Goal: Check status: Check status

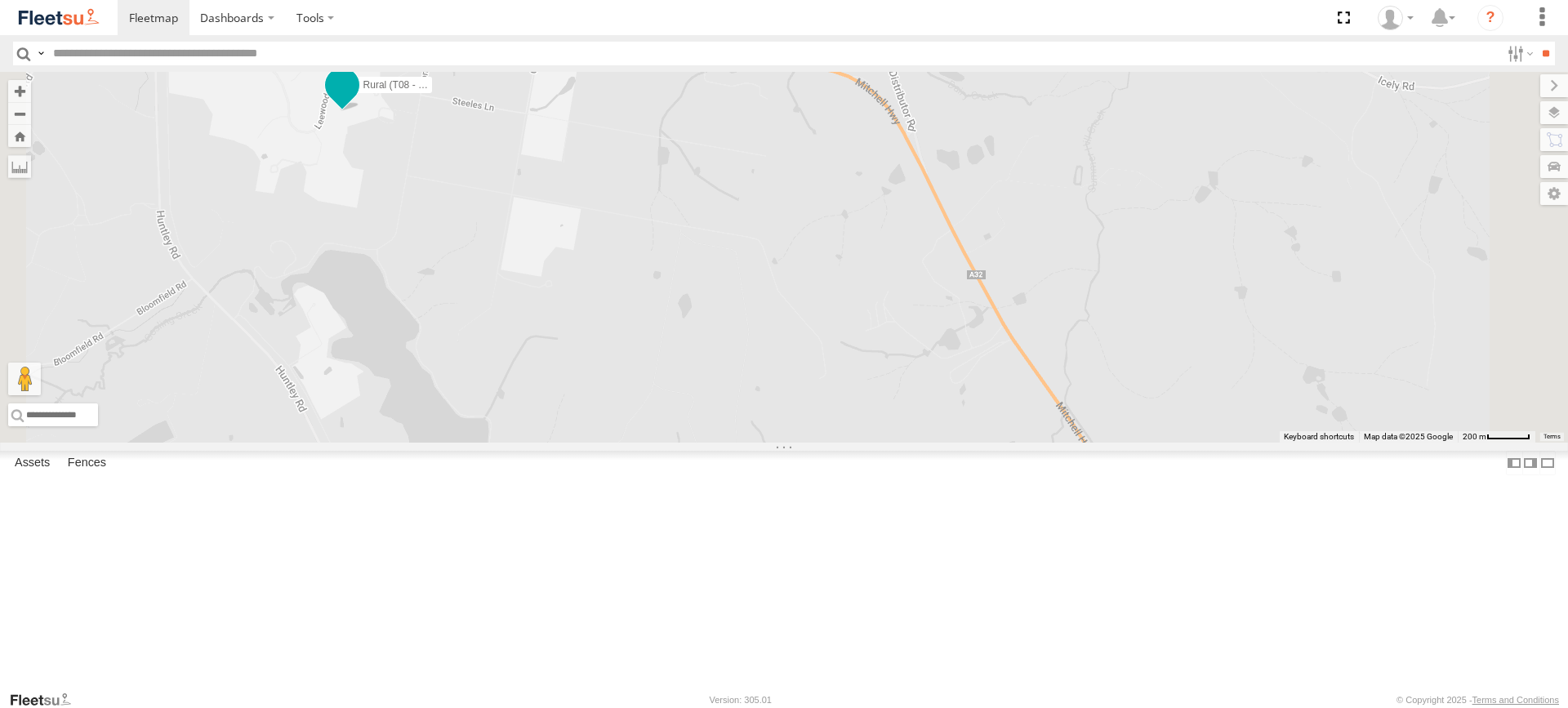
click at [357, 100] on span at bounding box center [342, 84] width 29 height 29
click at [323, 93] on label at bounding box center [307, 87] width 32 height 11
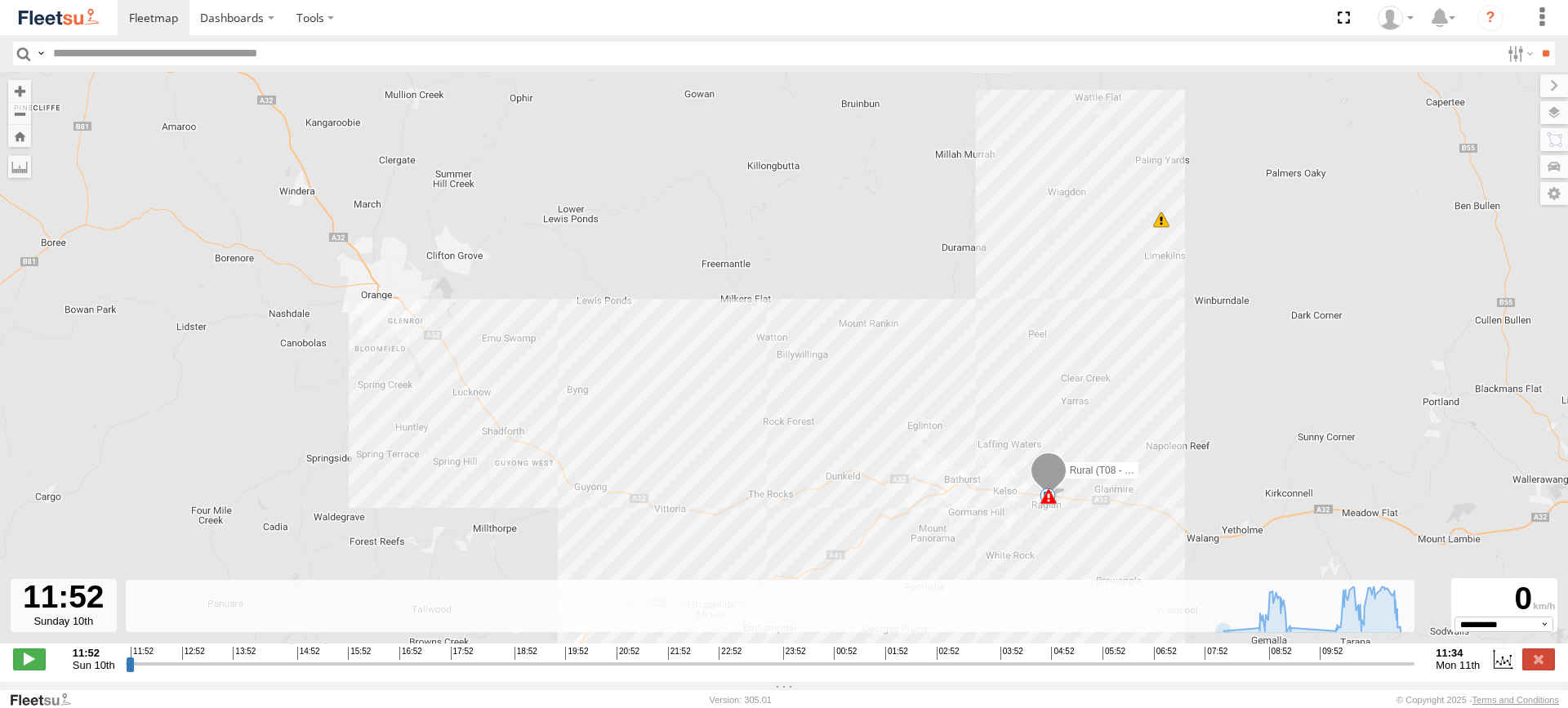
click at [1161, 221] on span at bounding box center [1160, 219] width 16 height 16
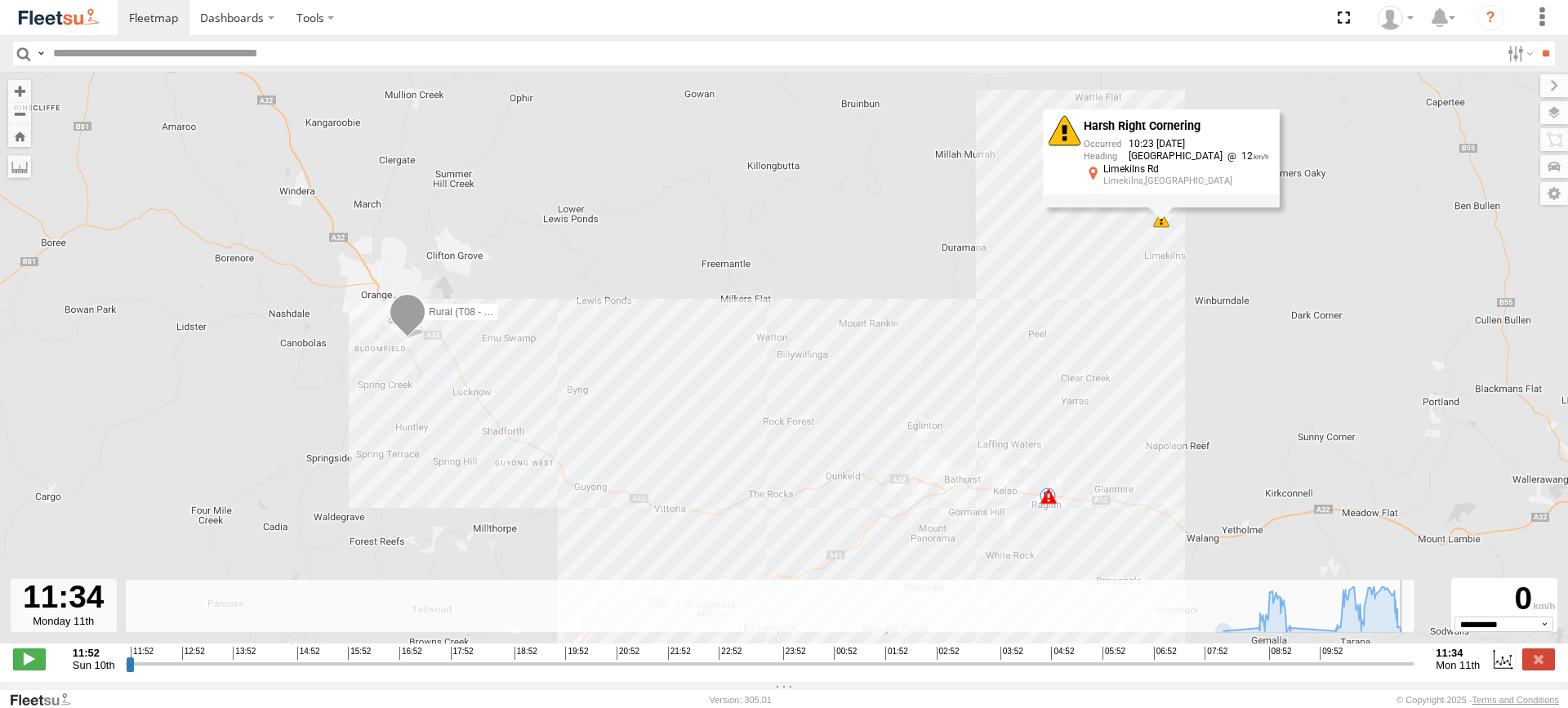
drag, startPoint x: 127, startPoint y: 672, endPoint x: 1423, endPoint y: 654, distance: 1296.1
type input "**********"
click at [1415, 656] on input "range" at bounding box center [770, 664] width 1290 height 15
click at [1053, 504] on span at bounding box center [1048, 496] width 16 height 16
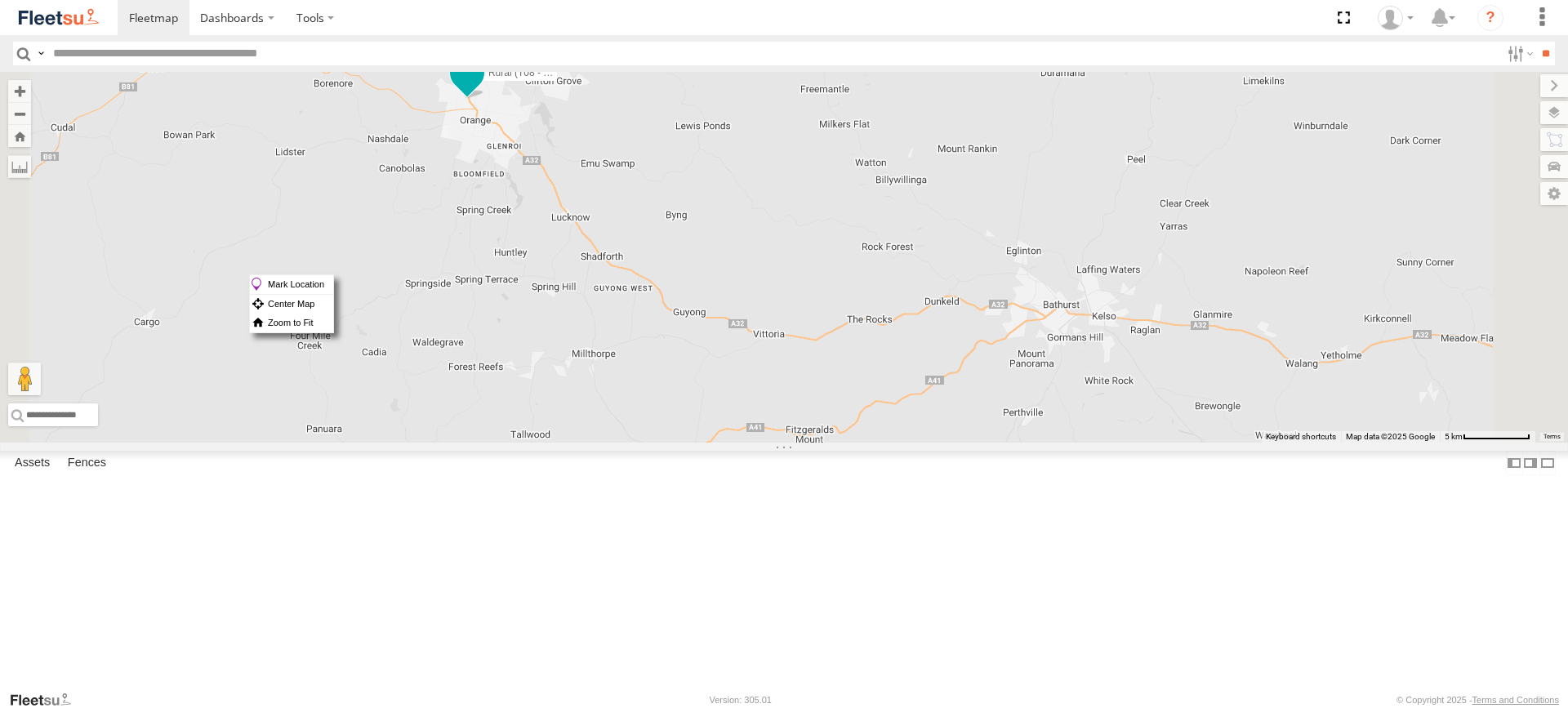
drag, startPoint x: 657, startPoint y: 275, endPoint x: 683, endPoint y: 194, distance: 85.1
click at [481, 88] on span at bounding box center [466, 72] width 29 height 29
click at [599, 87] on div at bounding box center [467, 75] width 264 height 25
click at [447, 80] on label at bounding box center [431, 75] width 32 height 11
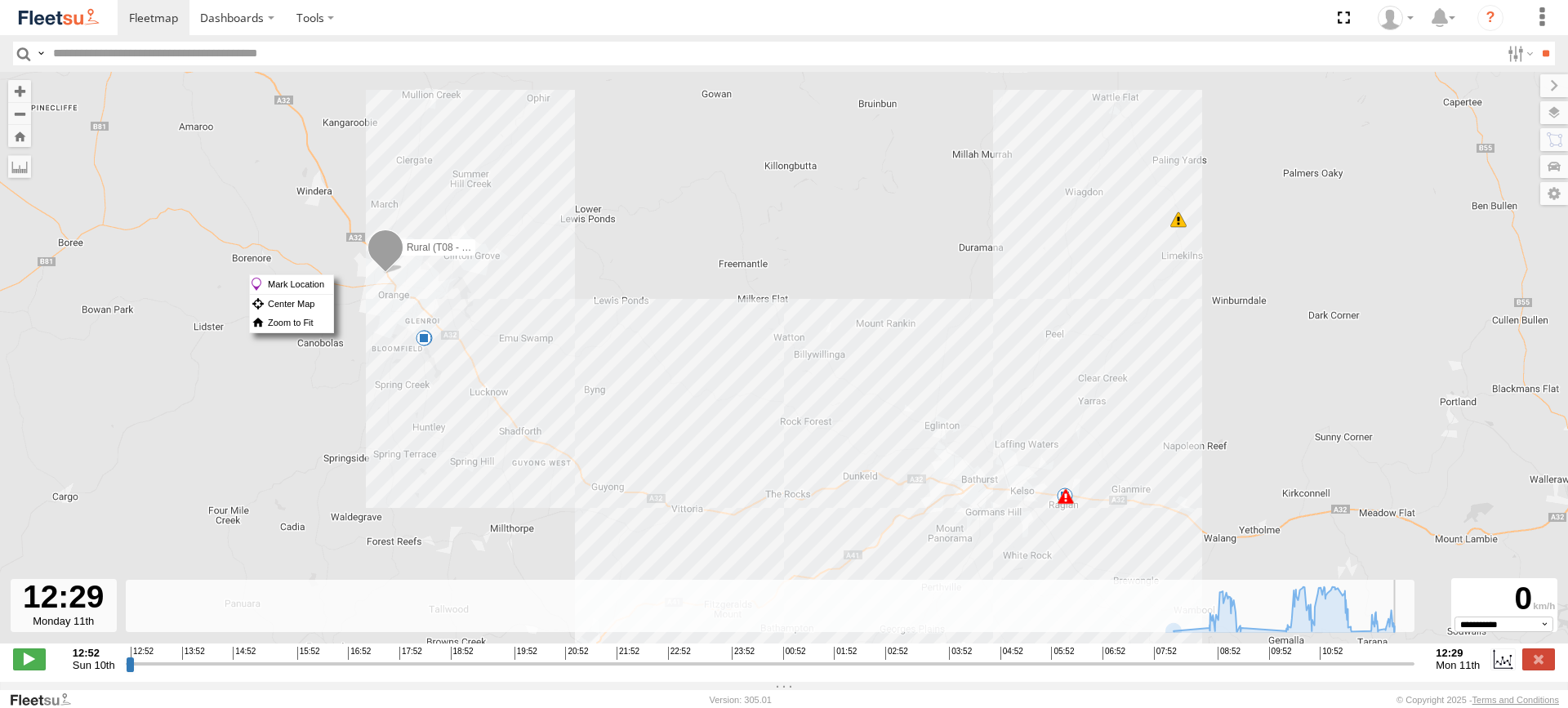
drag, startPoint x: 130, startPoint y: 671, endPoint x: 1412, endPoint y: 647, distance: 1282.2
type input "**********"
click at [1412, 656] on input "range" at bounding box center [770, 664] width 1290 height 15
click at [619, 297] on div "Rural (T08 - Matt) 08:01 Mon 08:01 Mon 10:23 Mon 11:37 Mon 11:47 Mon 5" at bounding box center [784, 366] width 1568 height 589
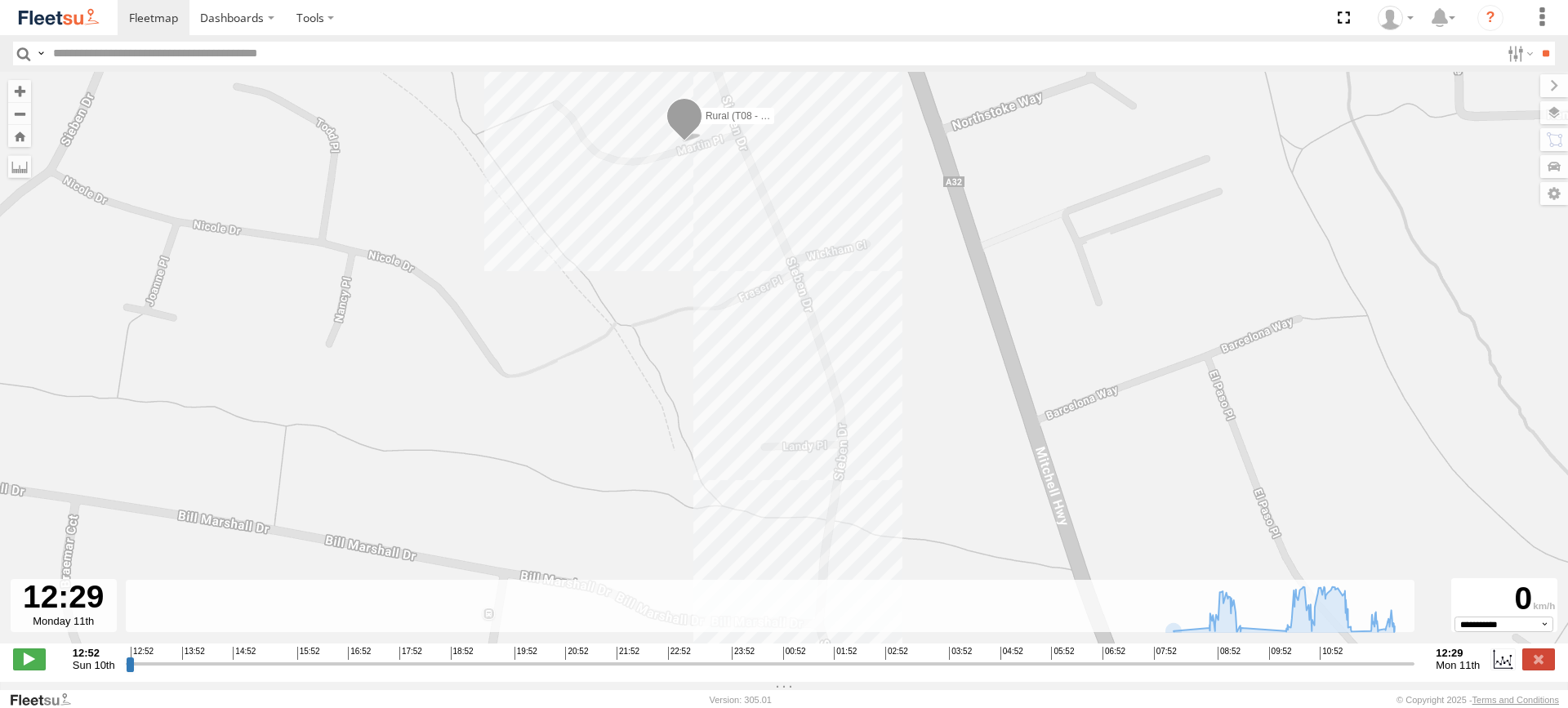
drag, startPoint x: 907, startPoint y: 136, endPoint x: 649, endPoint y: 630, distance: 557.3
click at [647, 638] on div "← Move left → Move right ↑ Move up ↓ Move down + Zoom in - Zoom out Home Jump l…" at bounding box center [784, 377] width 1568 height 610
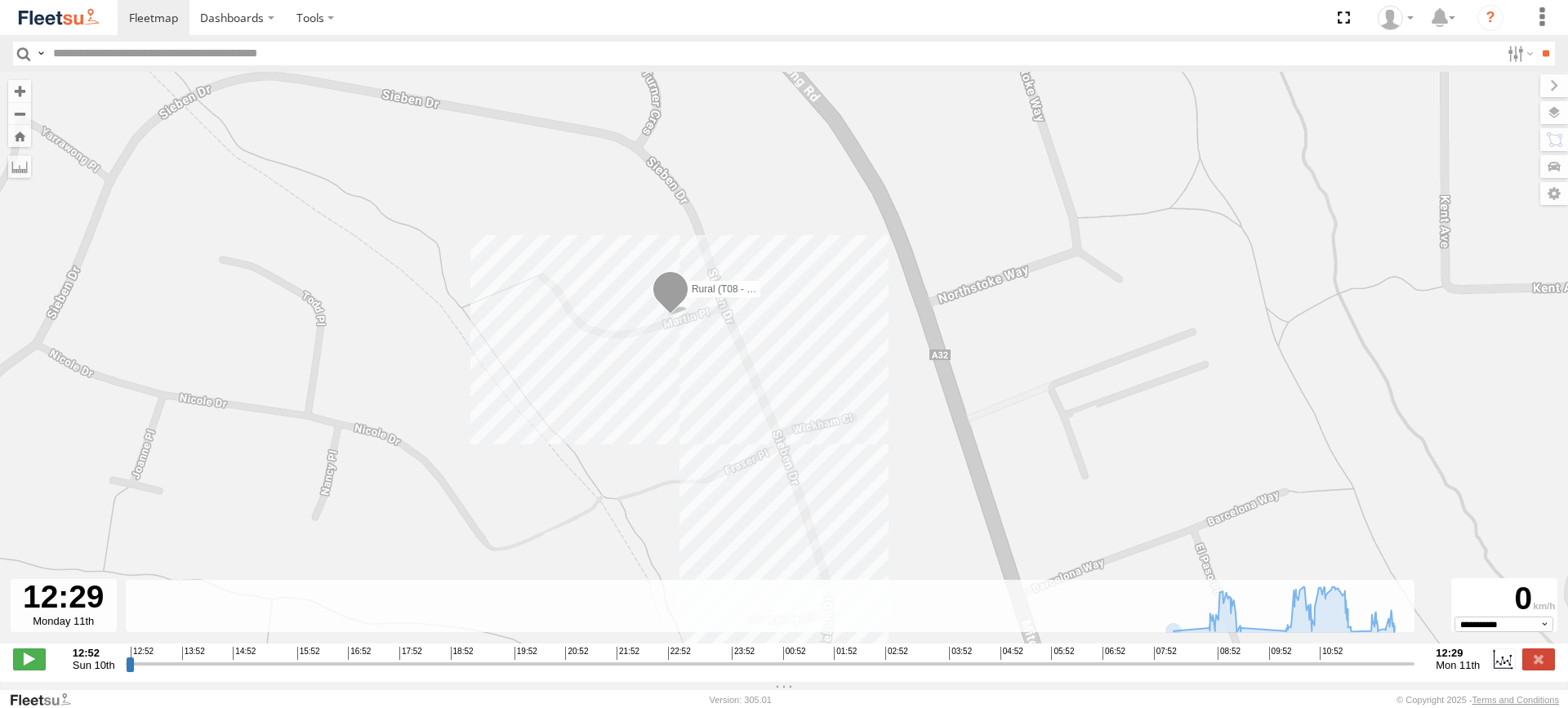
drag, startPoint x: 706, startPoint y: 162, endPoint x: 692, endPoint y: 338, distance: 176.6
click at [672, 365] on div "Rural (T08 - Matt) 08:01 Mon 08:01 Mon 10:23 Mon 11:37 Mon 11:47 Mon" at bounding box center [784, 366] width 1568 height 589
click at [675, 286] on span at bounding box center [671, 293] width 36 height 44
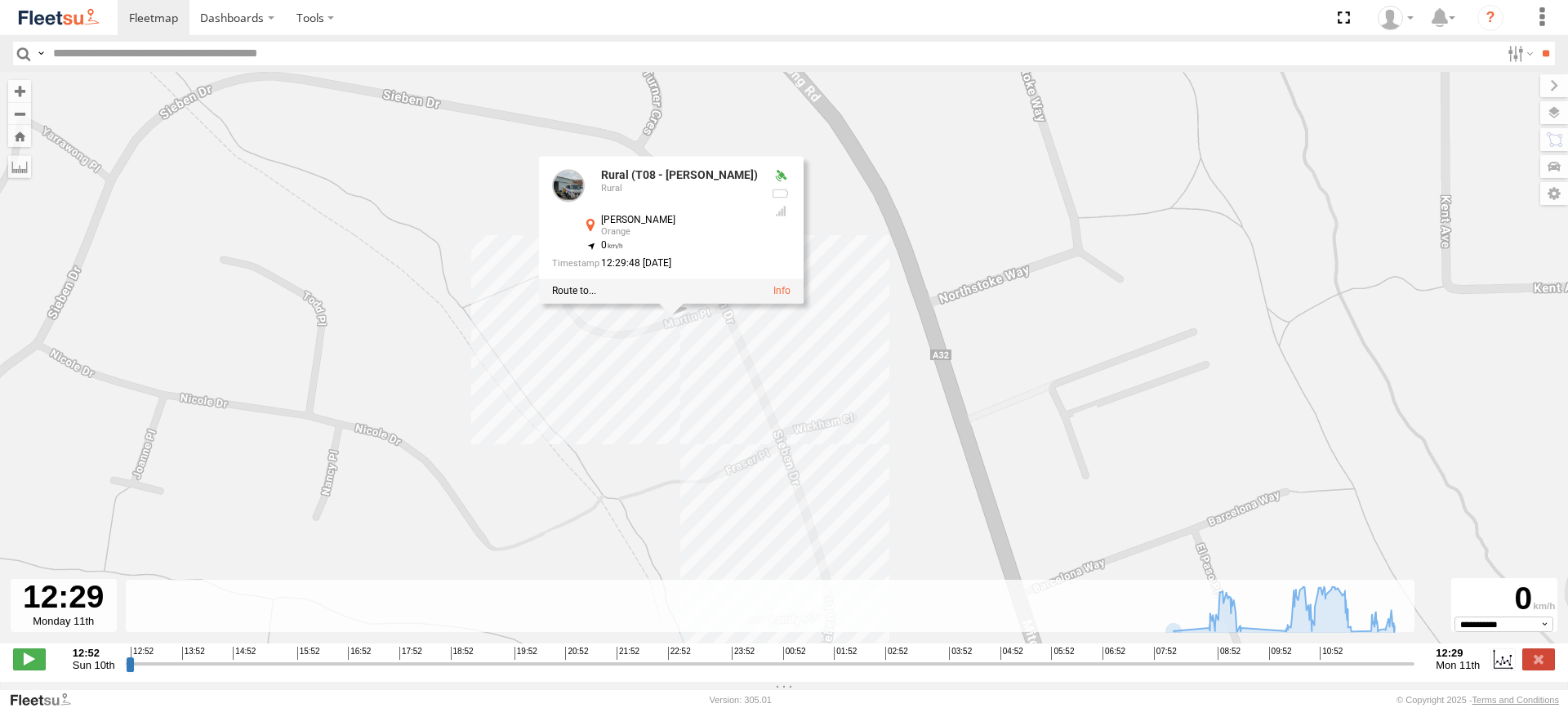
click at [638, 394] on div "Rural (T08 - Matt) 08:01 Mon 08:01 Mon 10:23 Mon 11:37 Mon 11:47 Mon Rural (T08…" at bounding box center [784, 366] width 1568 height 589
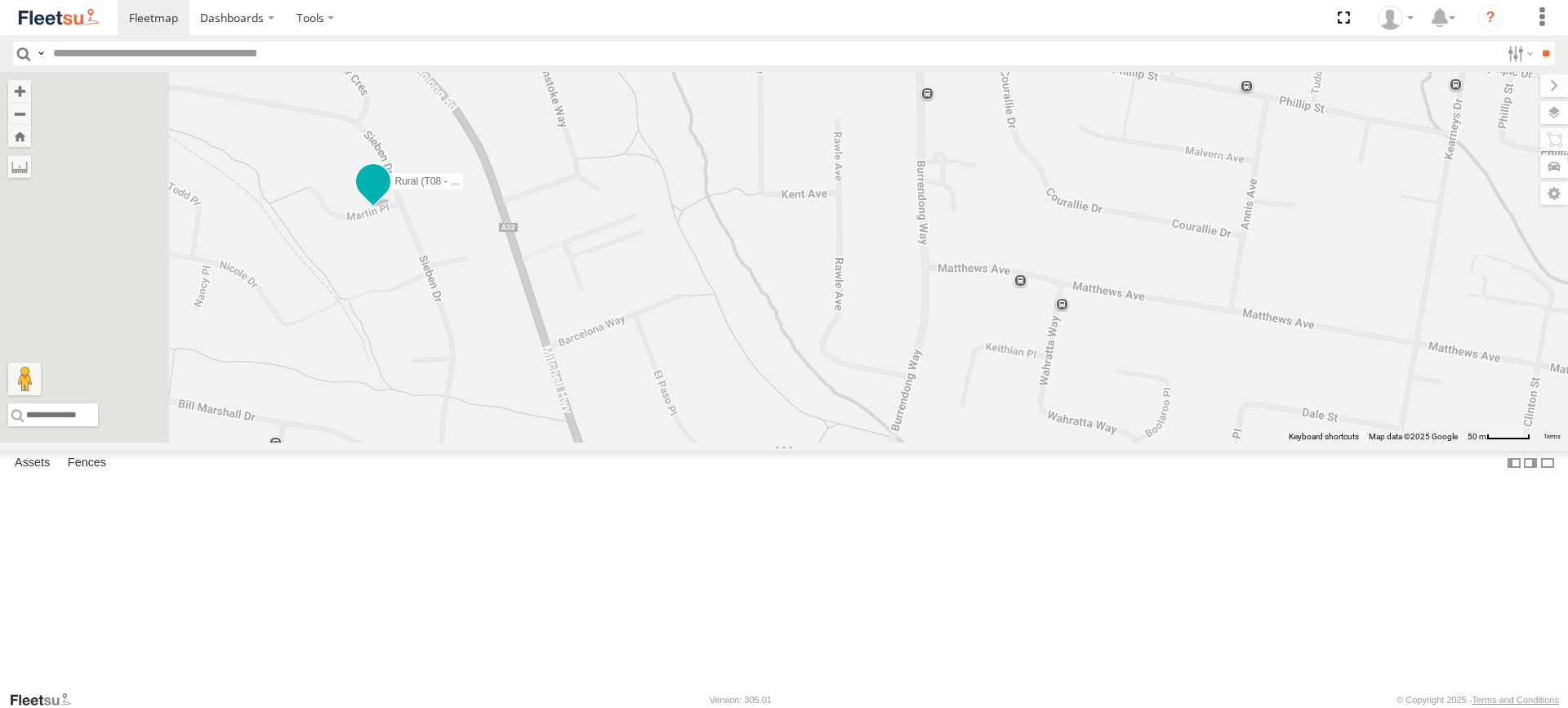
drag, startPoint x: 491, startPoint y: 223, endPoint x: 576, endPoint y: 331, distance: 137.4
click at [574, 337] on div "Brookvale (T10 - Gary) Rural (T08 - Matt) Blacktown #1 (T09 - Brian) Blacktown …" at bounding box center [784, 257] width 1568 height 371
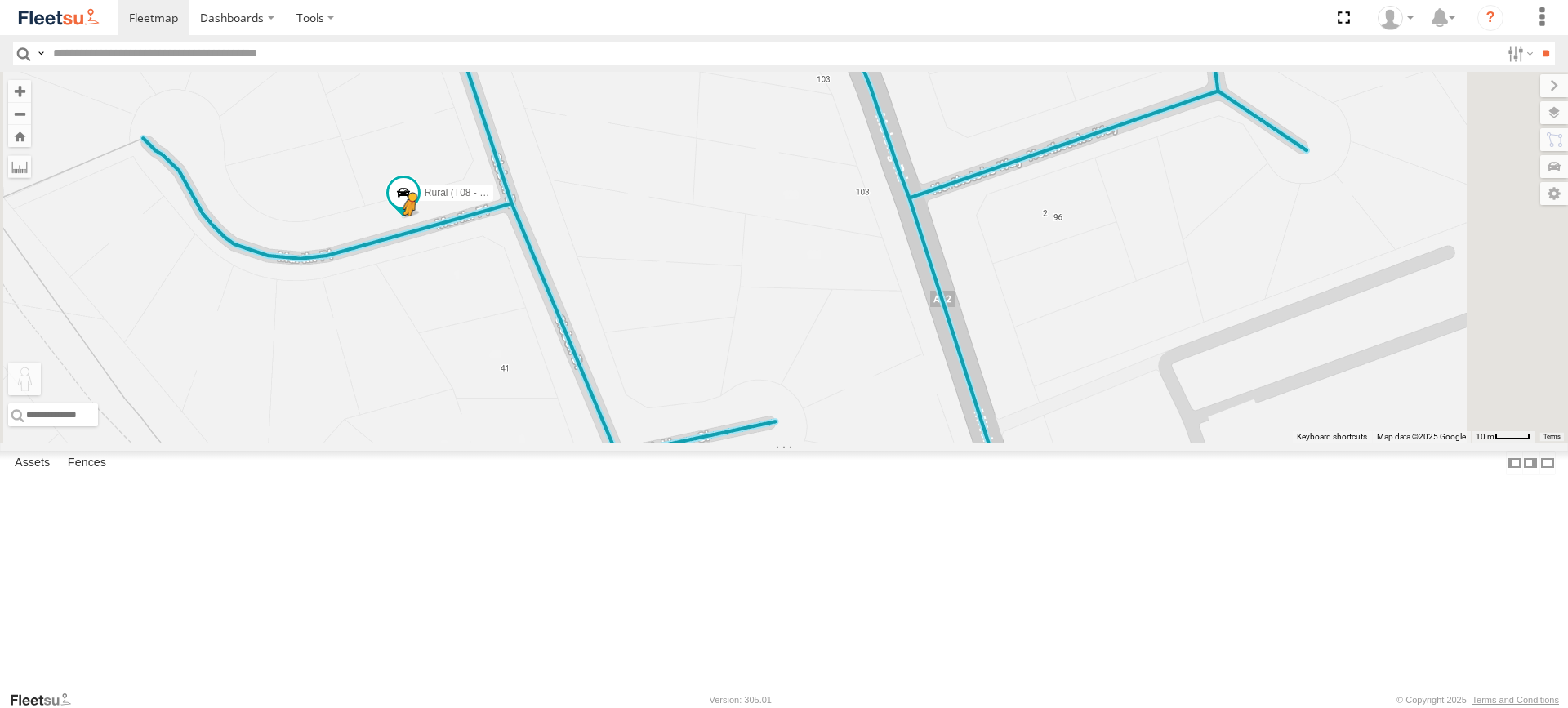
drag, startPoint x: 438, startPoint y: 625, endPoint x: 615, endPoint y: 354, distance: 323.7
click at [615, 354] on div "Brookvale (T10 - Gary) Rural (T08 - Matt) Blacktown #1 (T09 - Brian) Blacktown …" at bounding box center [784, 257] width 1568 height 371
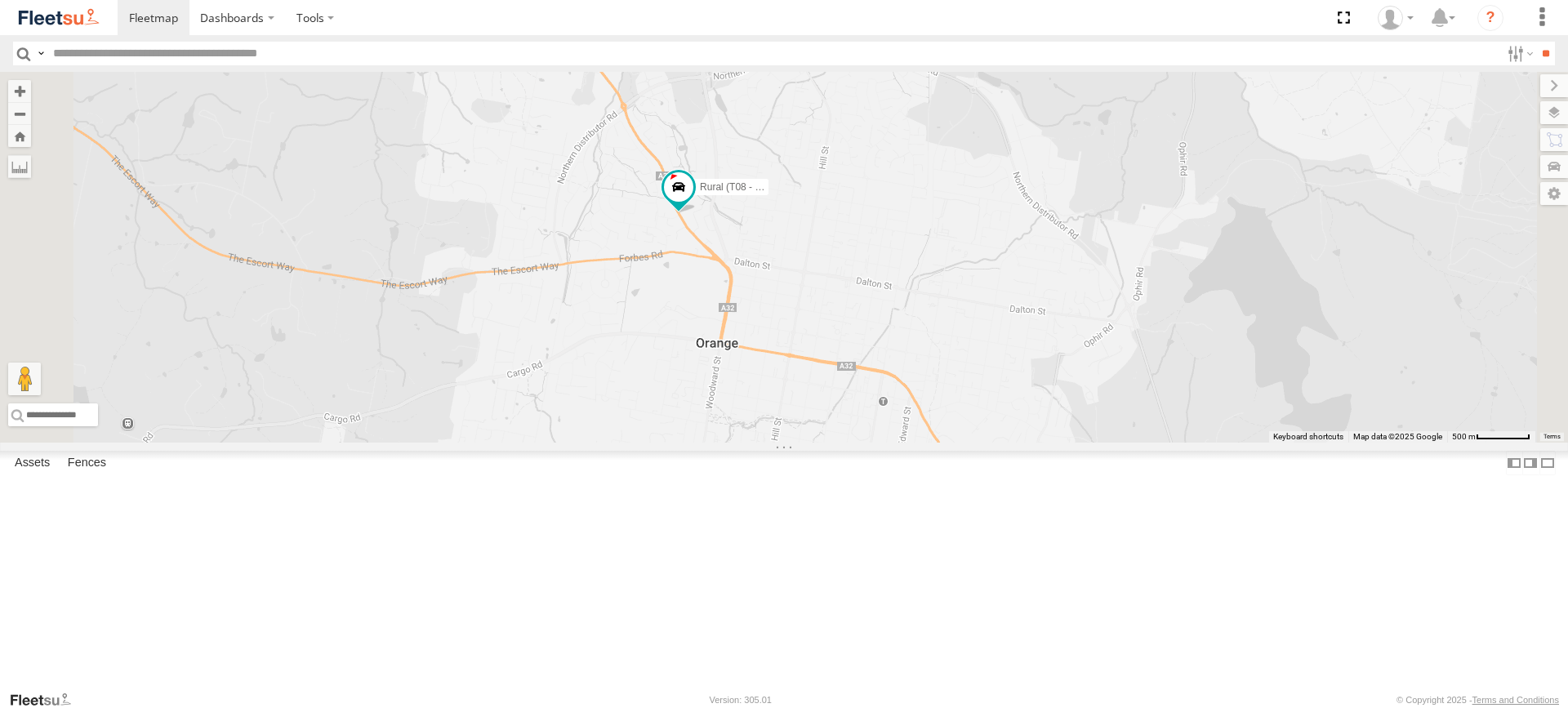
drag, startPoint x: 752, startPoint y: 226, endPoint x: 888, endPoint y: 371, distance: 198.8
click at [888, 371] on div "Brookvale (T10 - [PERSON_NAME]) Rural (T08 - [PERSON_NAME]) Blacktown #1 (T09 -…" at bounding box center [784, 257] width 1568 height 371
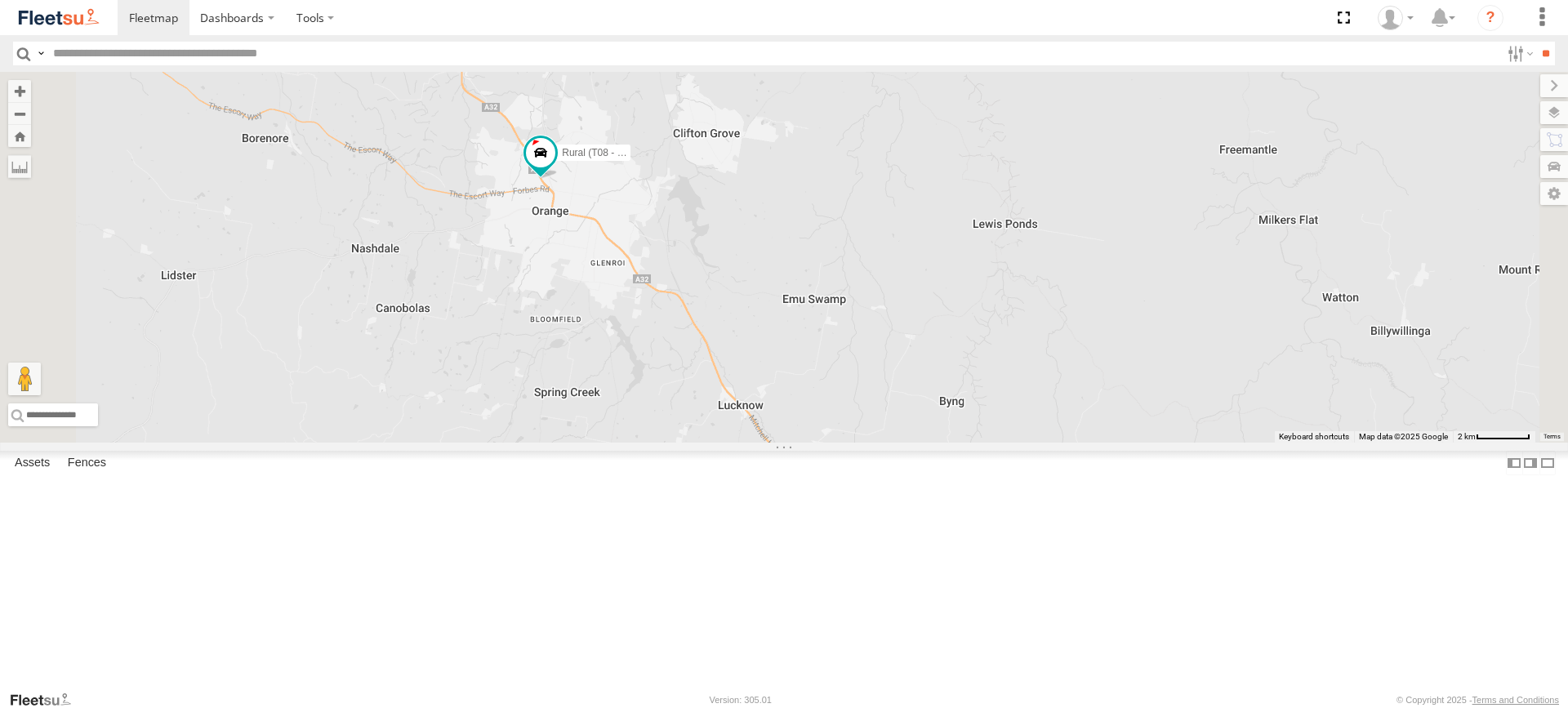
drag, startPoint x: 616, startPoint y: 248, endPoint x: 972, endPoint y: 317, distance: 362.6
click at [973, 317] on div "Brookvale (T10 - [PERSON_NAME]) Rural (T08 - [PERSON_NAME]) Blacktown #1 (T09 -…" at bounding box center [784, 257] width 1568 height 371
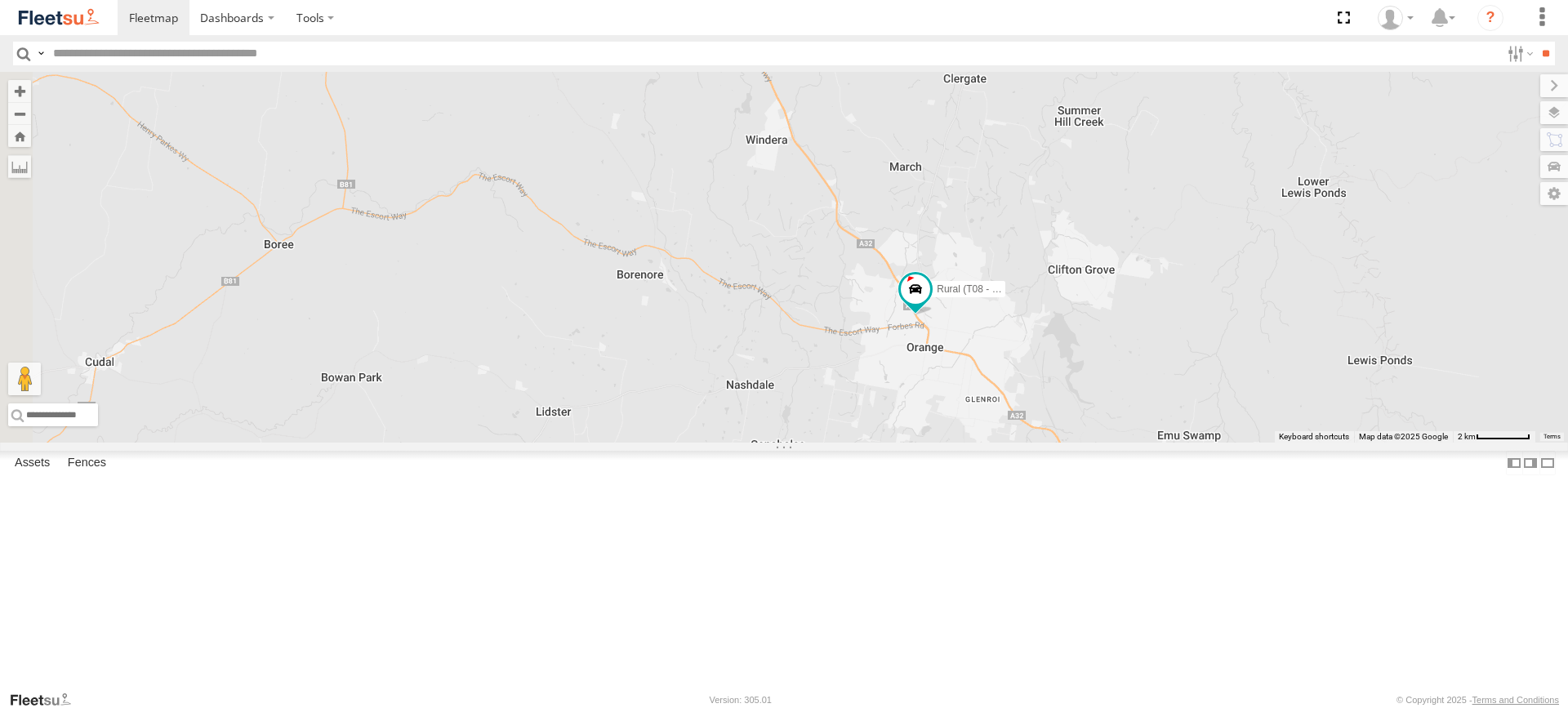
drag, startPoint x: 610, startPoint y: 214, endPoint x: 984, endPoint y: 353, distance: 399.0
click at [984, 353] on div "Brookvale (T10 - [PERSON_NAME]) Rural (T08 - [PERSON_NAME]) Blacktown #1 (T09 -…" at bounding box center [784, 257] width 1568 height 371
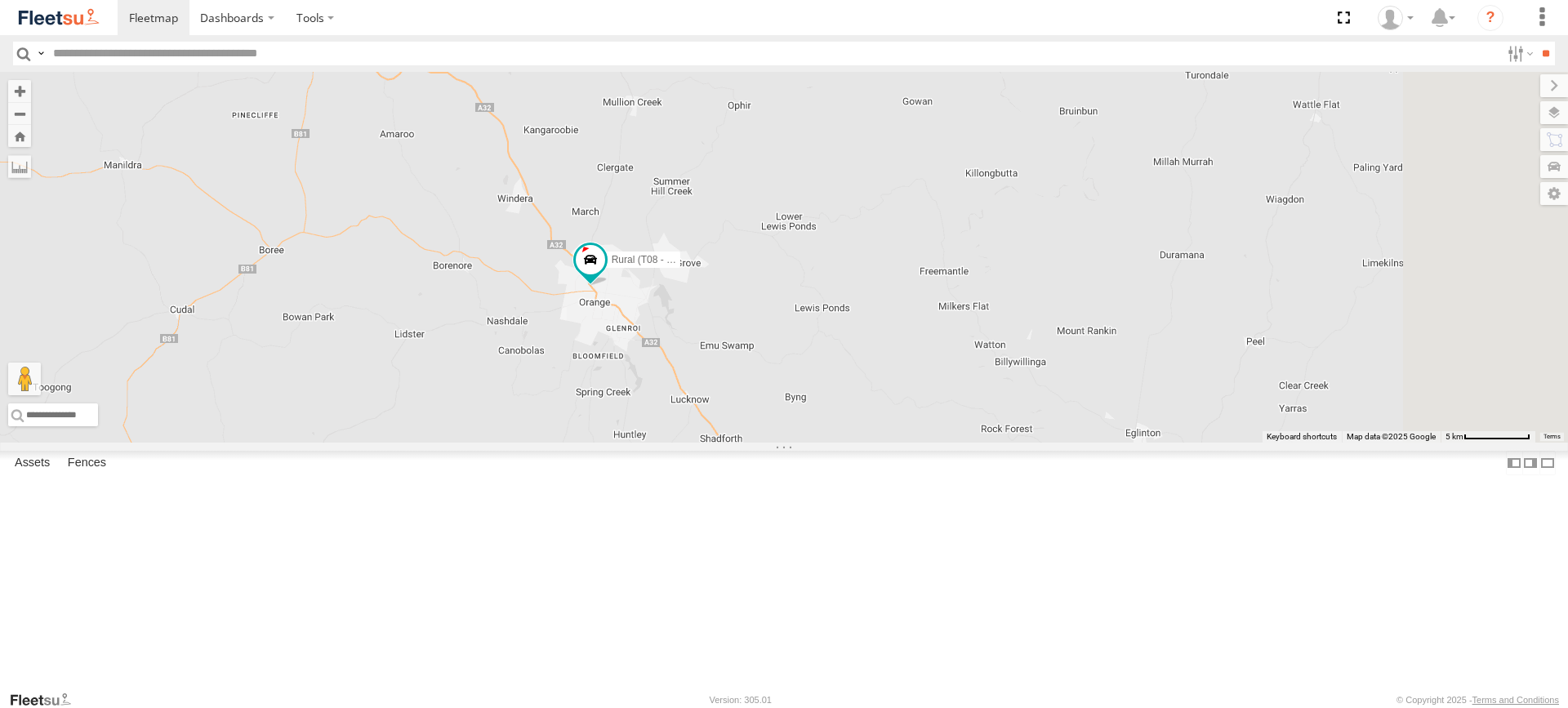
drag, startPoint x: 589, startPoint y: 414, endPoint x: 489, endPoint y: 396, distance: 101.6
click at [489, 396] on div "Brookvale (T10 - [PERSON_NAME]) Rural (T08 - [PERSON_NAME]) Blacktown #1 (T09 -…" at bounding box center [784, 257] width 1568 height 371
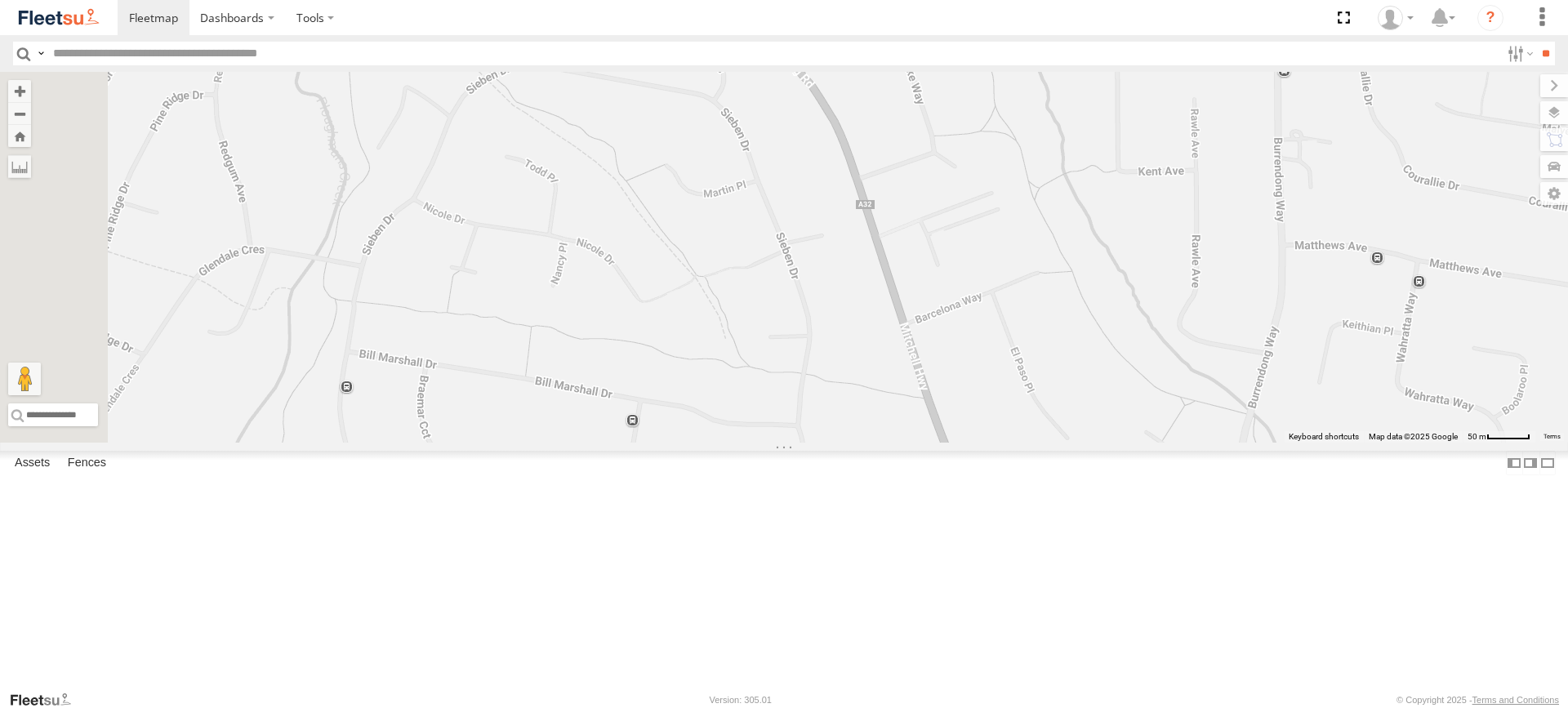
drag, startPoint x: 672, startPoint y: 304, endPoint x: 1066, endPoint y: 652, distance: 525.7
click at [1066, 443] on div "Brookvale (T10 - [PERSON_NAME]) Rural (T08 - [PERSON_NAME]) Blacktown #1 (T09 -…" at bounding box center [784, 257] width 1568 height 371
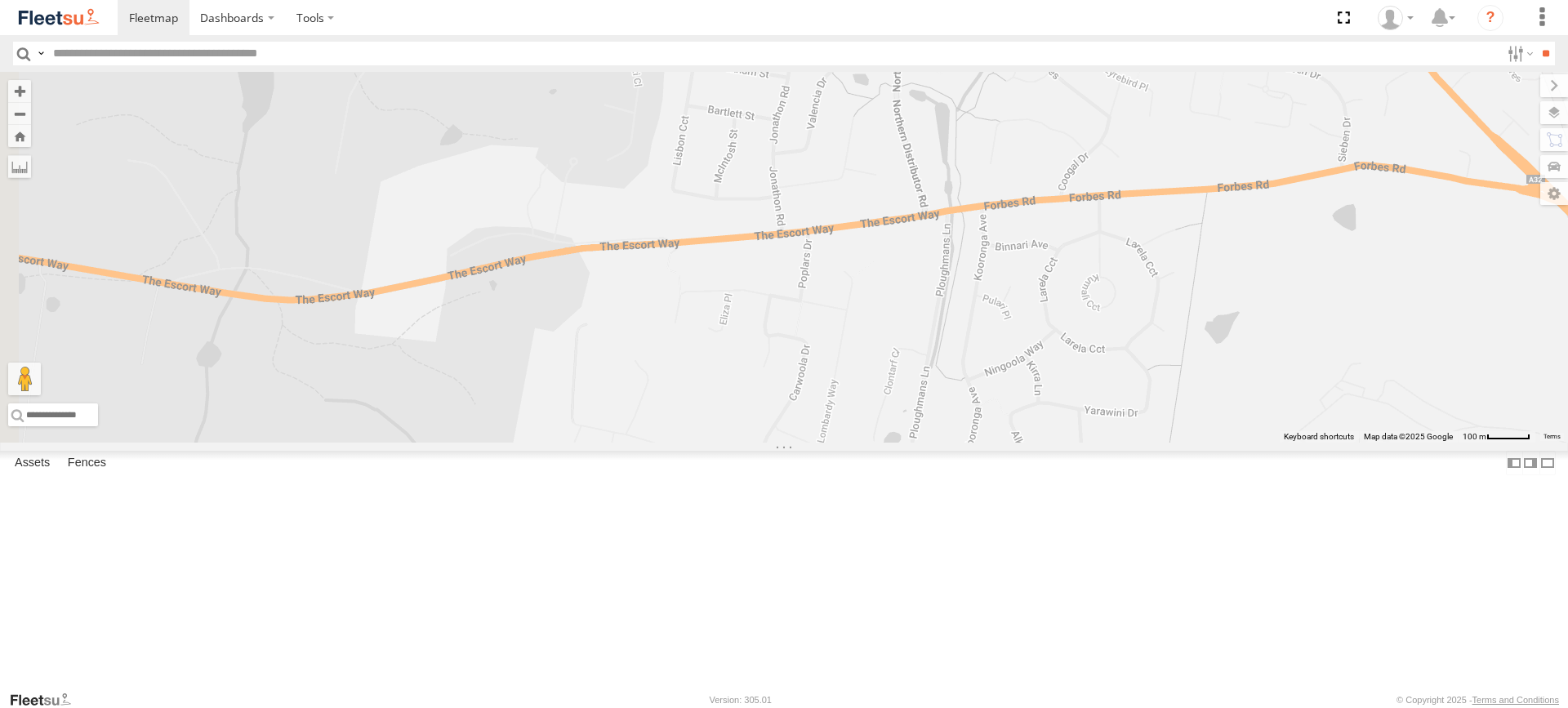
drag, startPoint x: 624, startPoint y: 572, endPoint x: 1147, endPoint y: 140, distance: 678.3
click at [1147, 140] on div "Brookvale (T10 - [PERSON_NAME]) Rural (T08 - [PERSON_NAME]) Blacktown #1 (T09 -…" at bounding box center [784, 257] width 1568 height 371
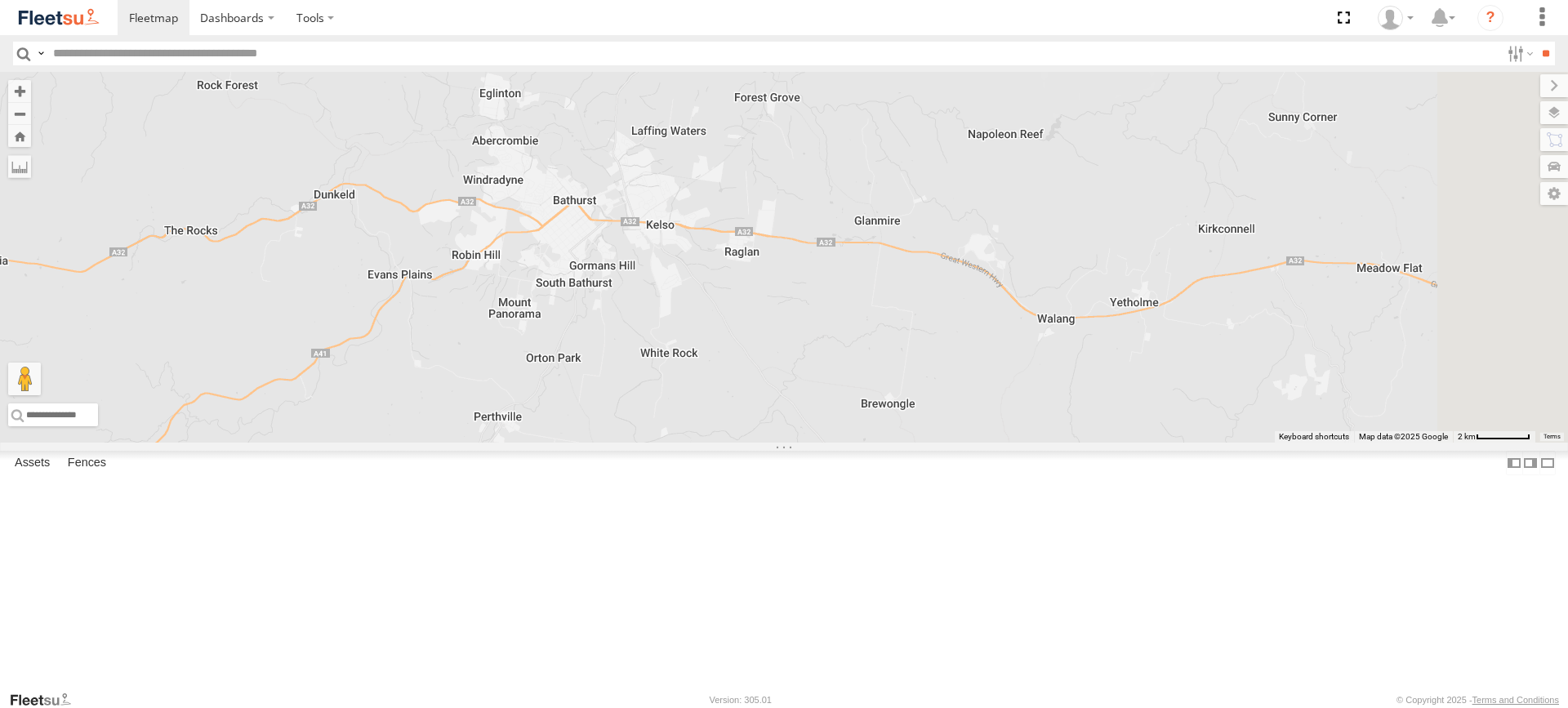
drag, startPoint x: 1001, startPoint y: 211, endPoint x: 849, endPoint y: 547, distance: 368.8
click at [849, 443] on div "Brookvale (T10 - [PERSON_NAME]) Rural (T08 - [PERSON_NAME]) Blacktown #1 (T09 -…" at bounding box center [784, 257] width 1568 height 371
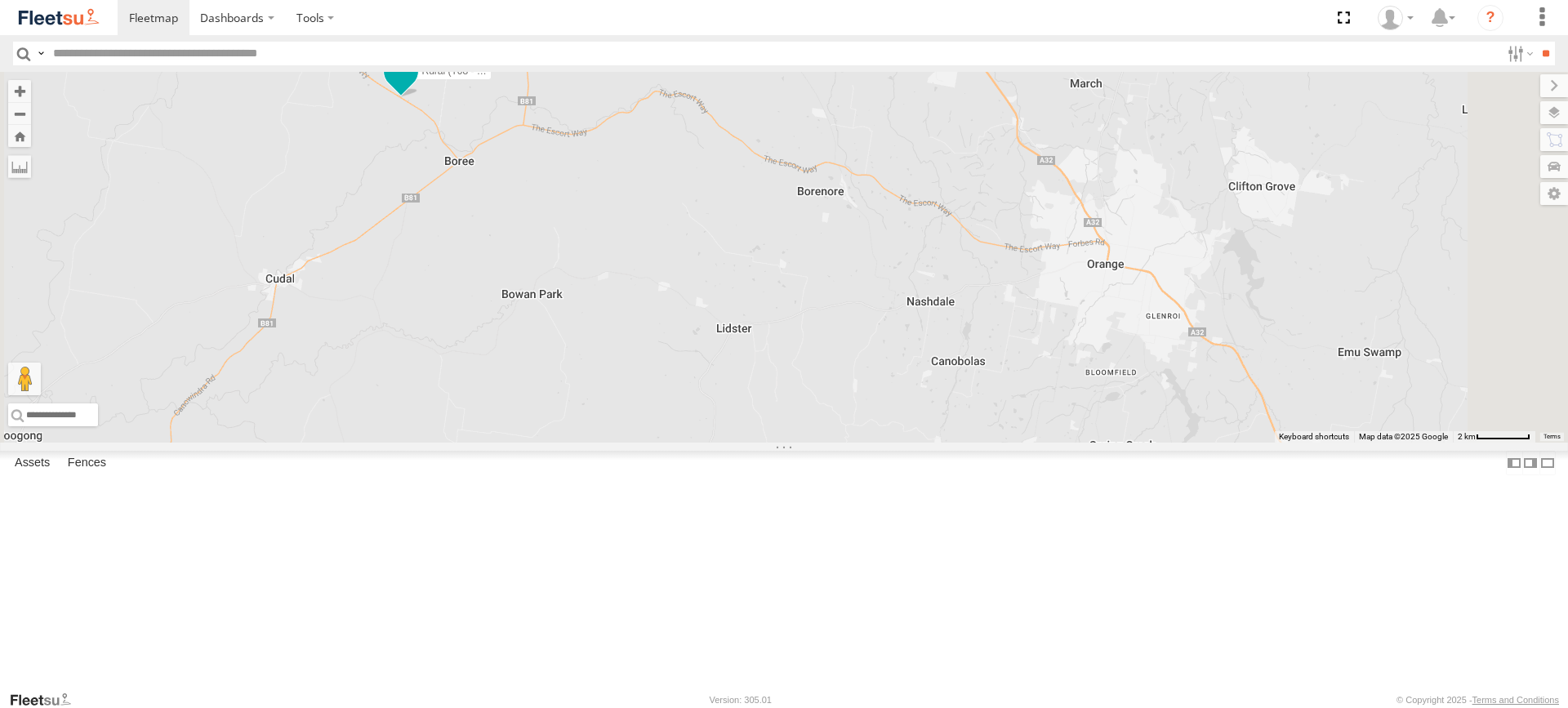
click at [415, 86] on span at bounding box center [400, 71] width 29 height 29
click at [381, 78] on label at bounding box center [365, 73] width 32 height 11
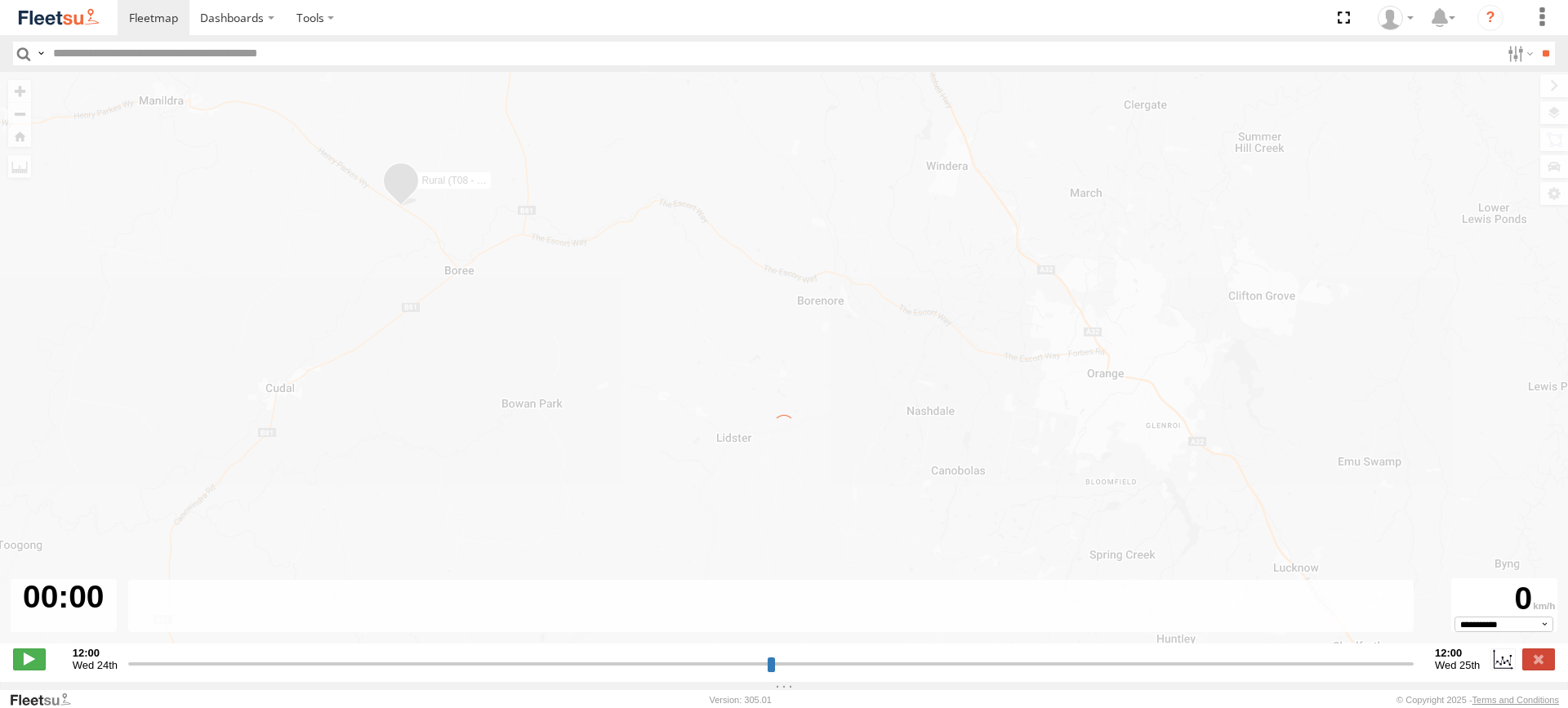
type input "**********"
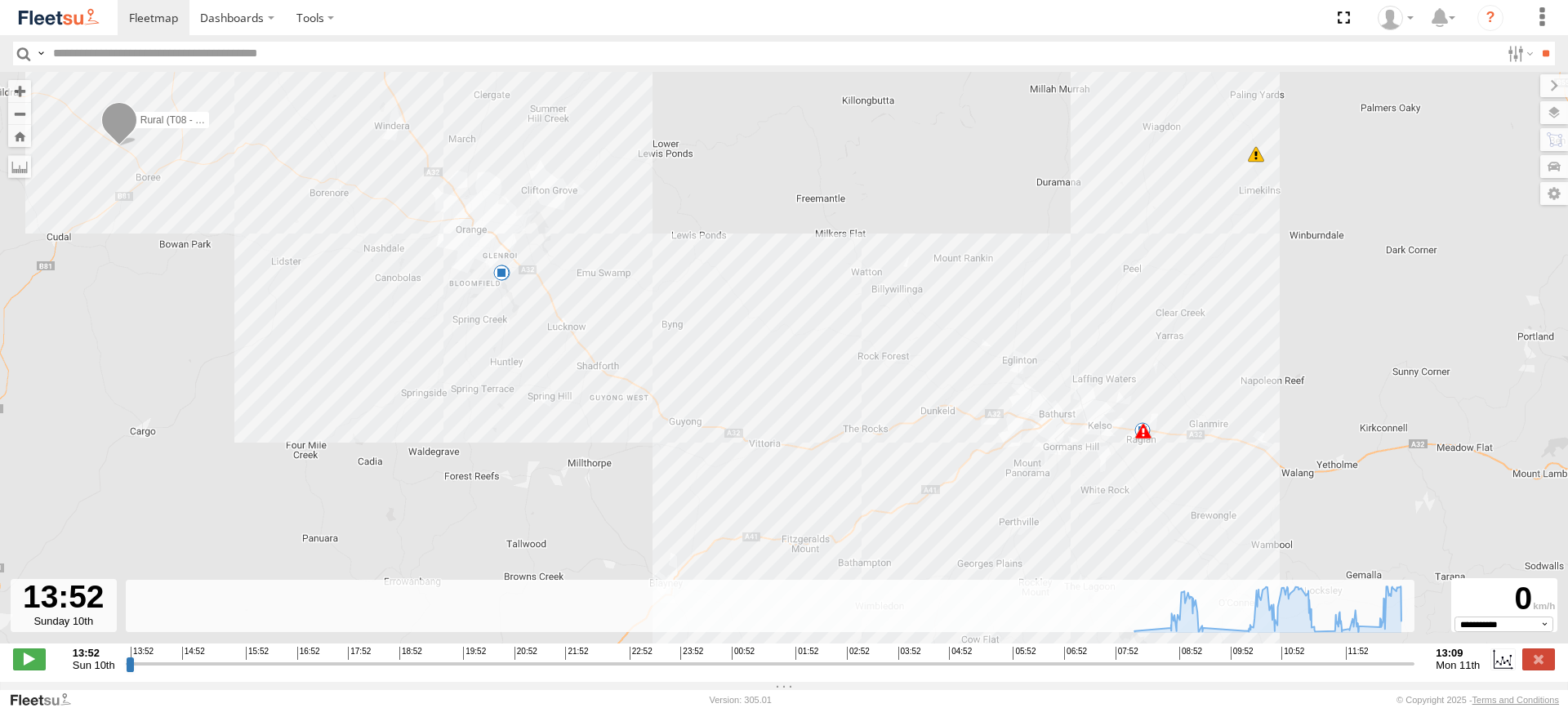
drag, startPoint x: 467, startPoint y: 439, endPoint x: 373, endPoint y: 365, distance: 119.6
click at [373, 365] on div "Rural (T08 - Matt) 08:01 Mon 08:01 Mon 10:23 Mon 11:37 Mon 11:47 Mon 5" at bounding box center [784, 366] width 1568 height 589
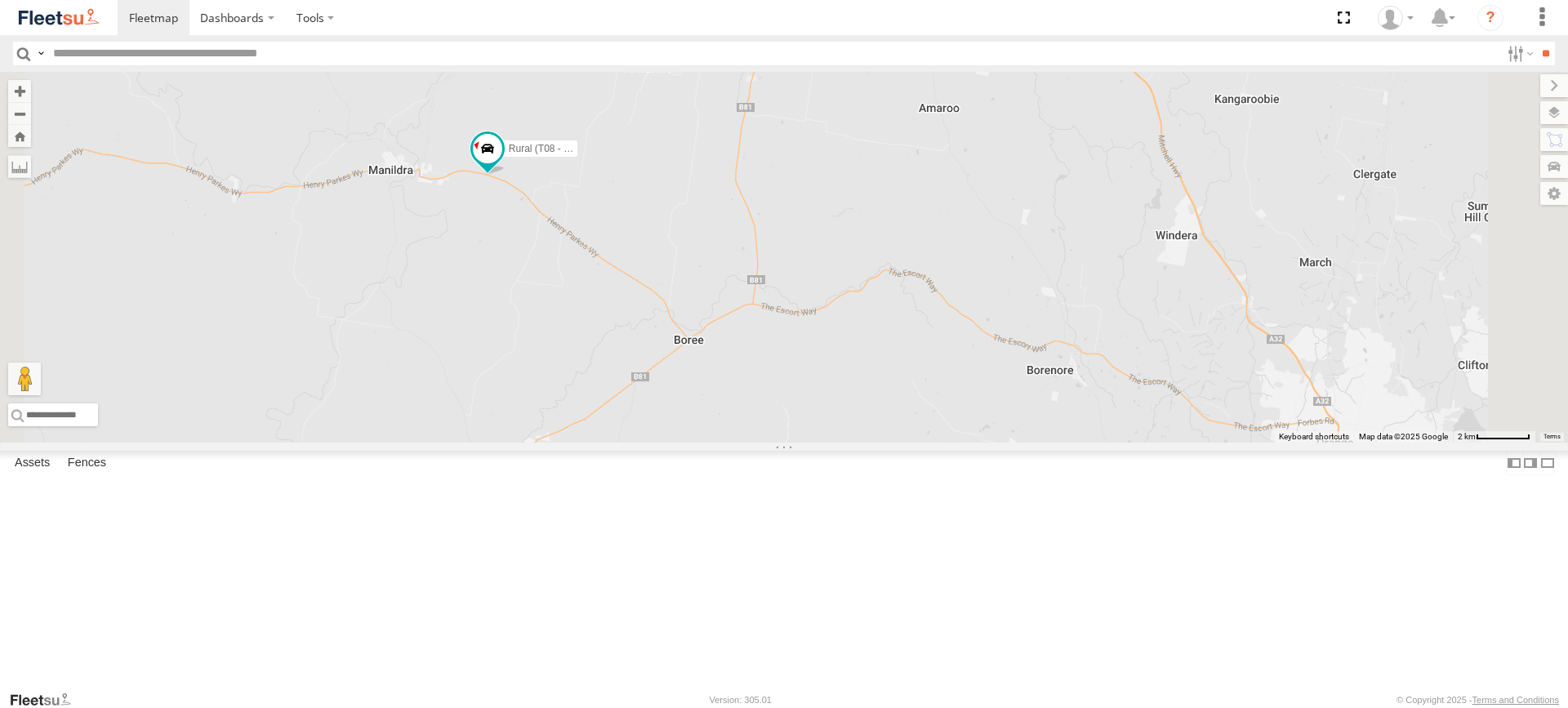
drag, startPoint x: 580, startPoint y: 278, endPoint x: 681, endPoint y: 312, distance: 106.6
click at [681, 312] on div "Brookvale (T10 - [PERSON_NAME]) Rural (T08 - [PERSON_NAME]) Blacktown #1 (T09 -…" at bounding box center [784, 257] width 1568 height 371
